Goal: Find specific page/section: Find specific page/section

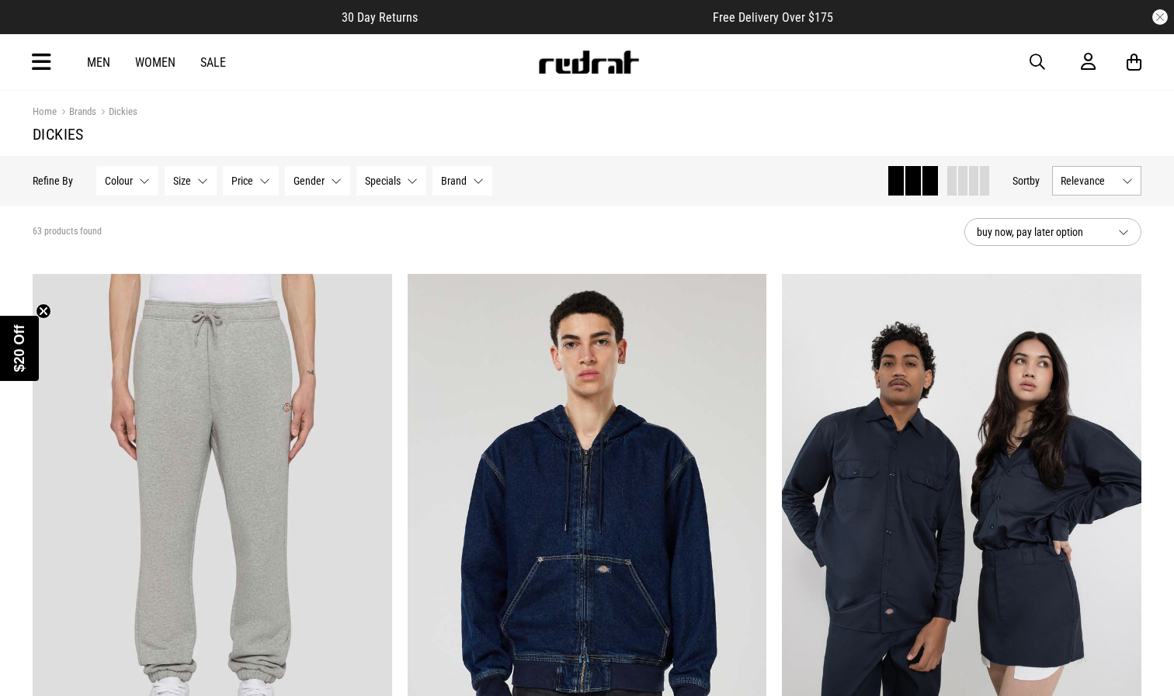
click at [145, 178] on button "Colour None selected" at bounding box center [127, 181] width 62 height 30
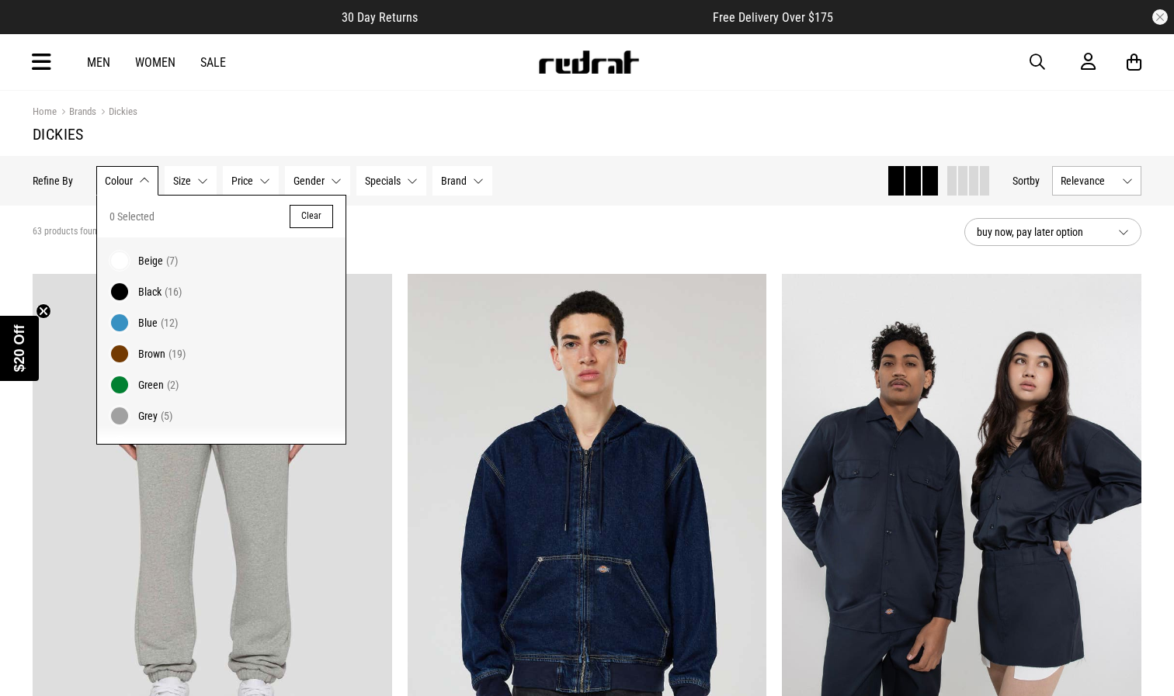
click at [121, 284] on span at bounding box center [120, 292] width 22 height 22
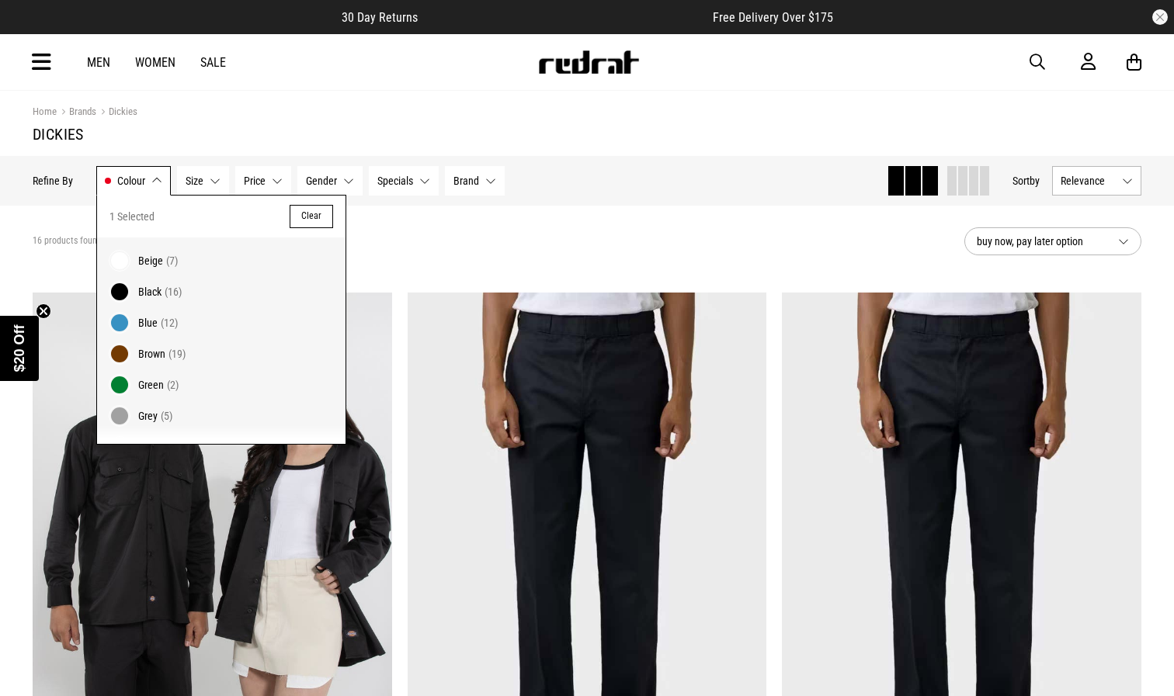
click at [348, 173] on button "Gender None selected" at bounding box center [329, 181] width 65 height 30
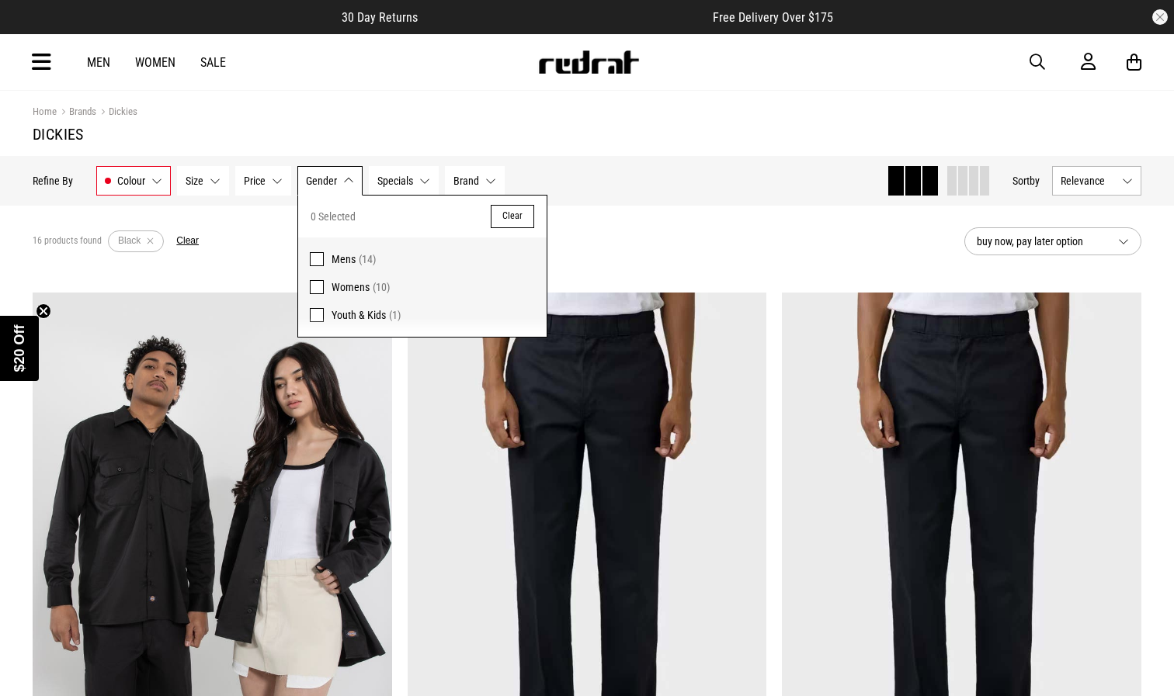
click at [323, 256] on span at bounding box center [317, 259] width 14 height 14
click at [645, 193] on div "Hide Refine s Refine By Filters Colour Black Colour 1 Selected Clear Beige (5) …" at bounding box center [454, 181] width 842 height 34
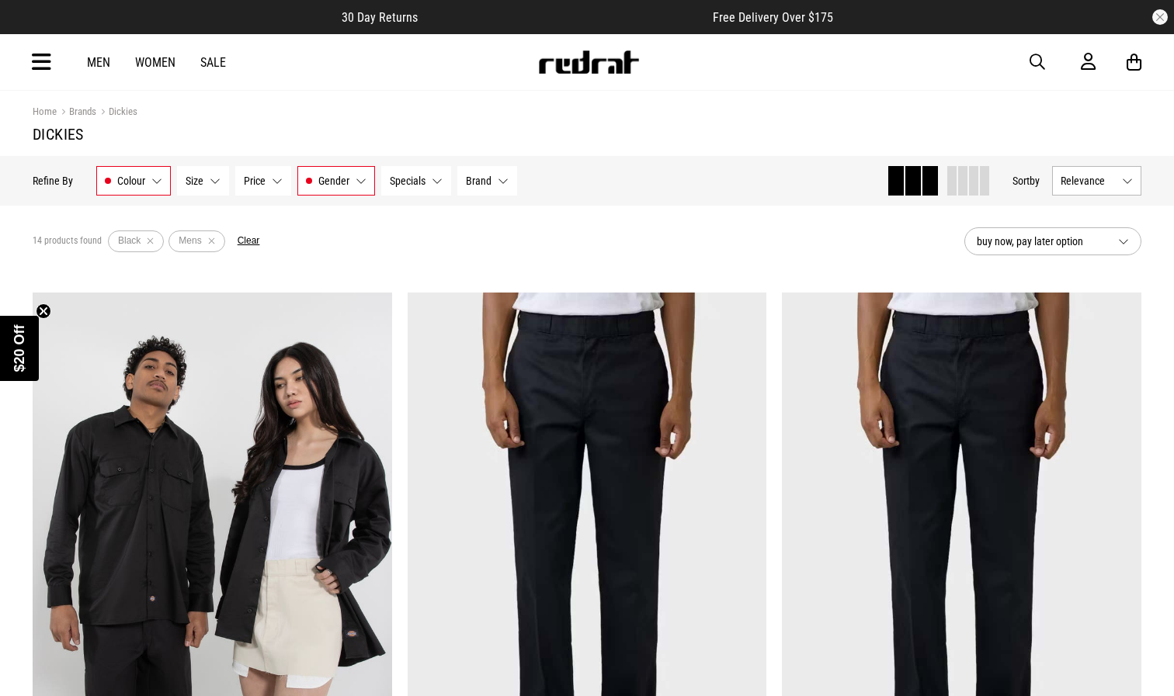
click at [214, 180] on button "Size None selected" at bounding box center [203, 181] width 52 height 30
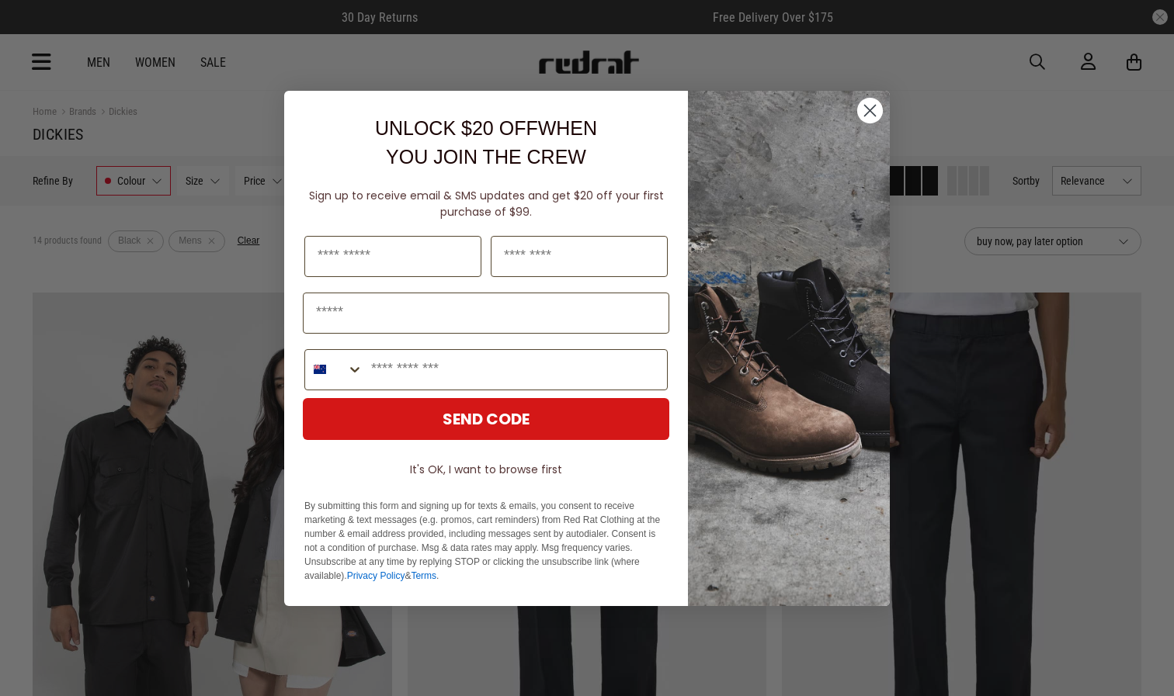
click at [869, 106] on circle "Close dialog" at bounding box center [870, 110] width 26 height 26
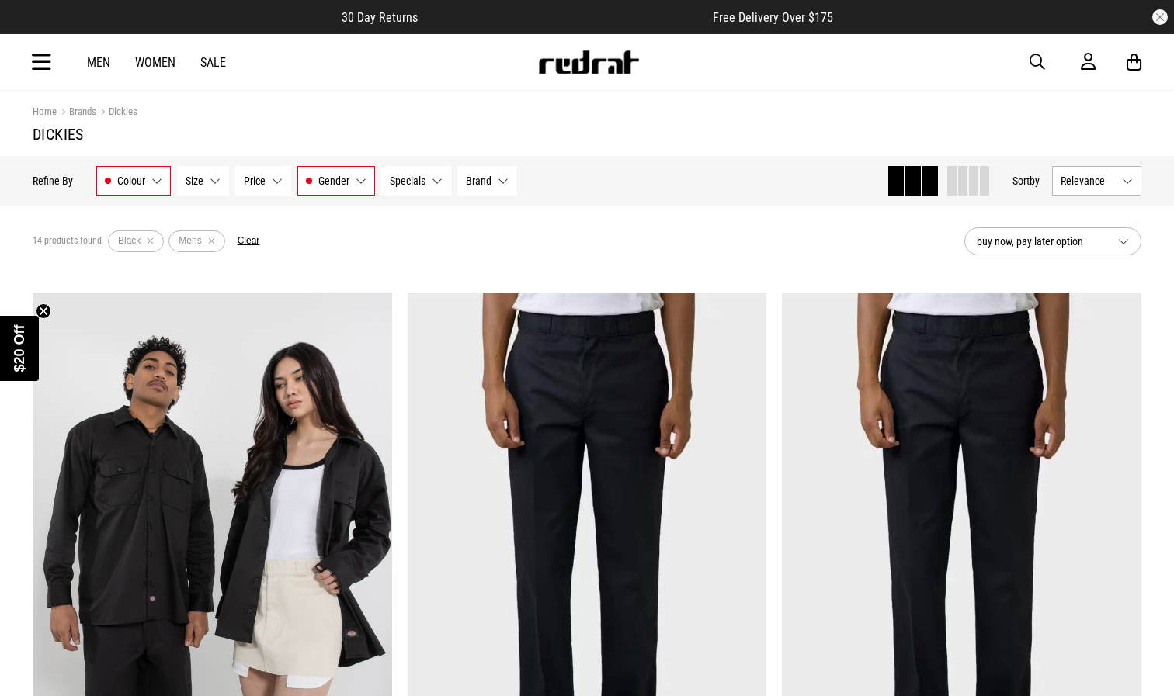
click at [503, 177] on button "Brand None selected" at bounding box center [487, 181] width 60 height 30
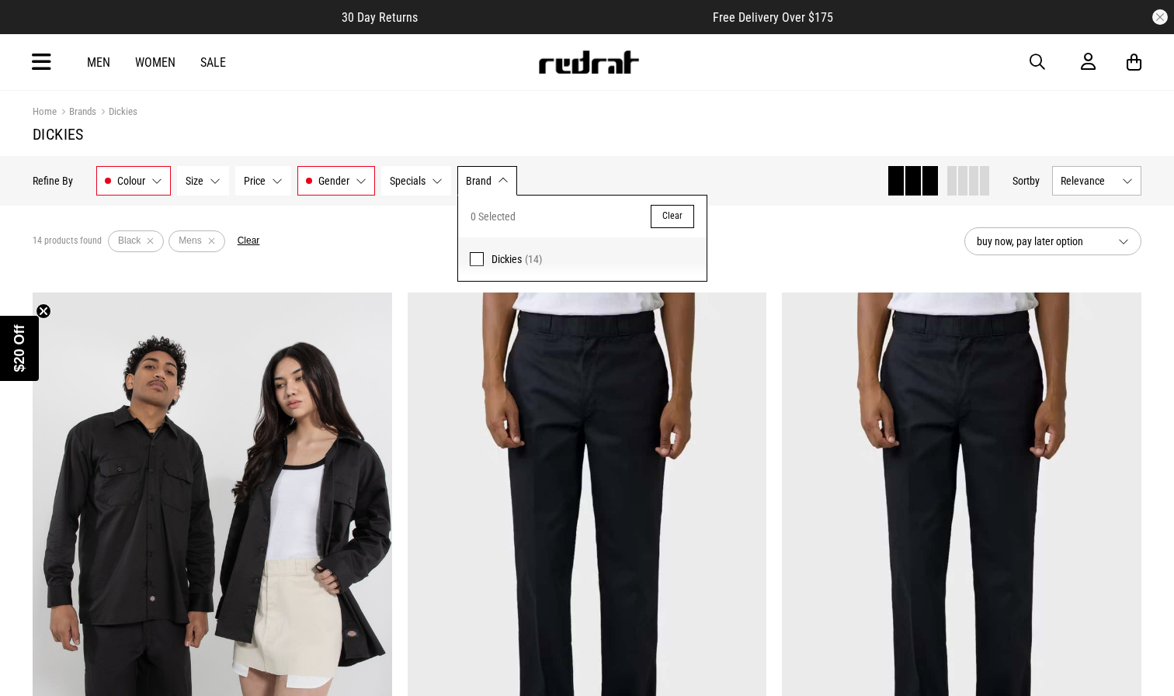
click at [477, 259] on span at bounding box center [477, 259] width 14 height 14
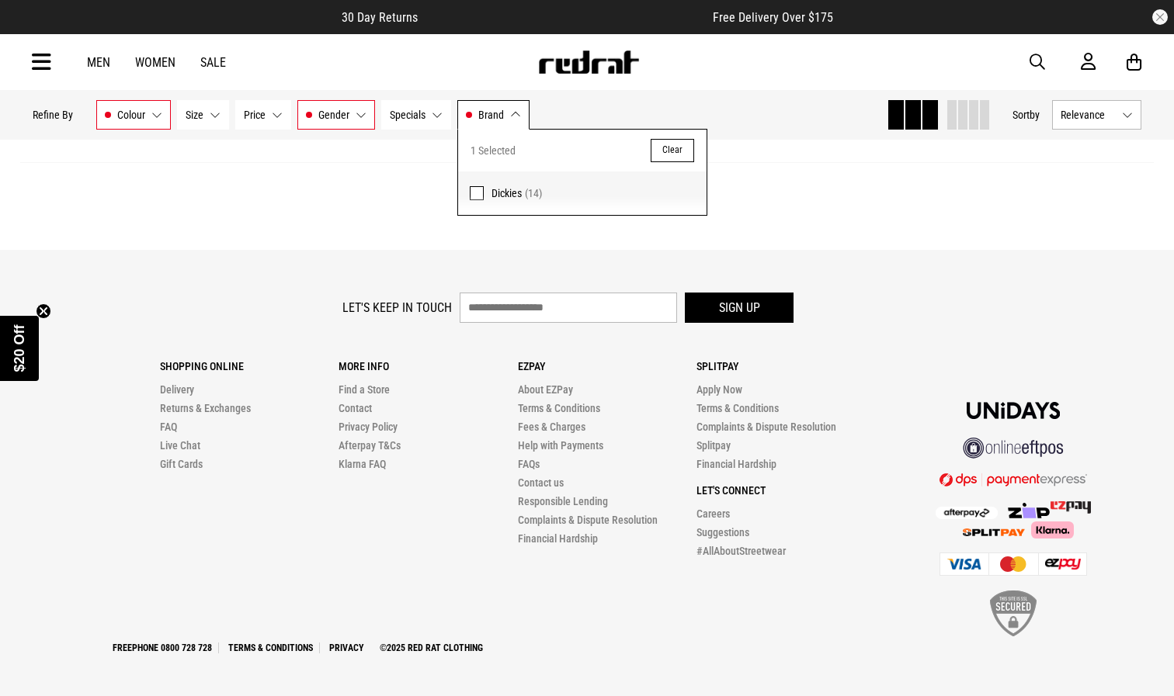
scroll to position [3238, 0]
